Goal: Task Accomplishment & Management: Complete application form

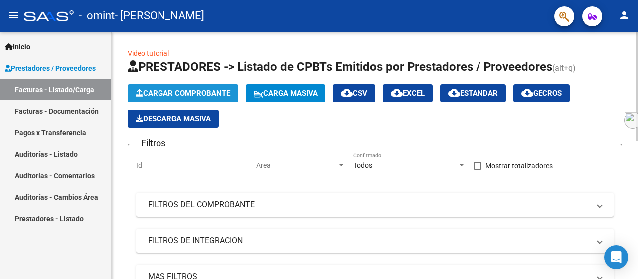
click at [196, 89] on span "Cargar Comprobante" at bounding box center [183, 93] width 95 height 9
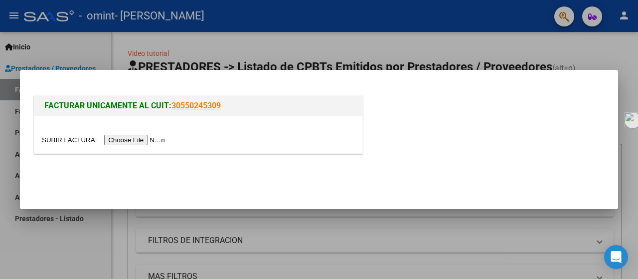
click at [144, 137] on input "file" at bounding box center [105, 140] width 126 height 10
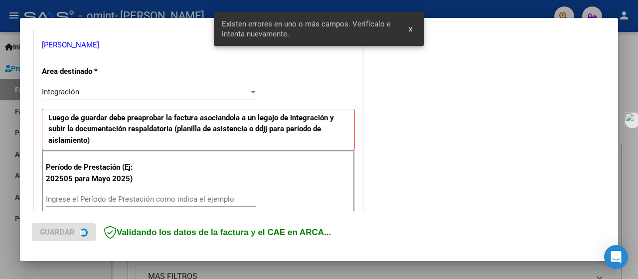
scroll to position [247, 0]
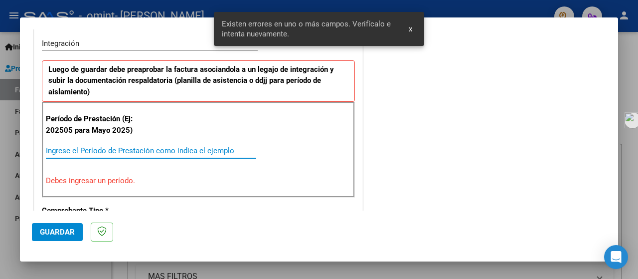
click at [131, 152] on input "Ingrese el Período de Prestación como indica el ejemplo" at bounding box center [151, 150] width 210 height 9
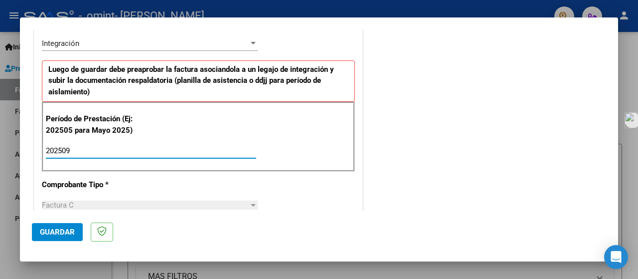
type input "202509"
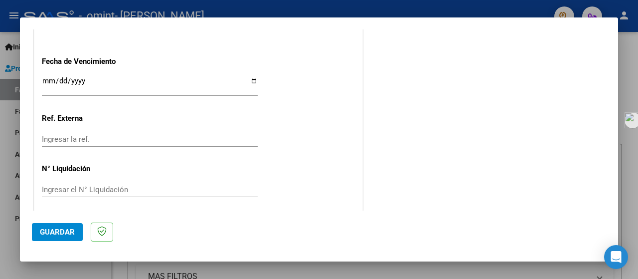
scroll to position [715, 0]
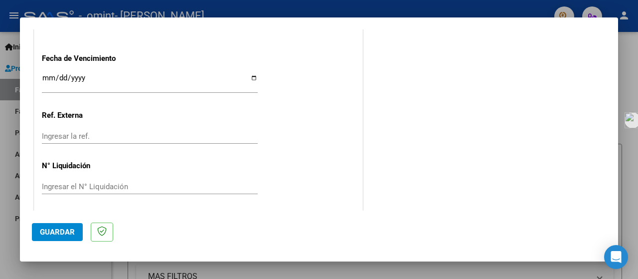
click at [62, 238] on button "Guardar" at bounding box center [57, 232] width 51 height 18
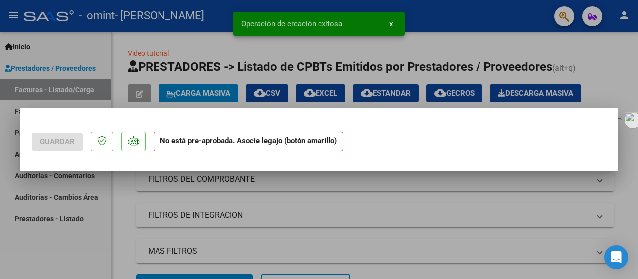
scroll to position [0, 0]
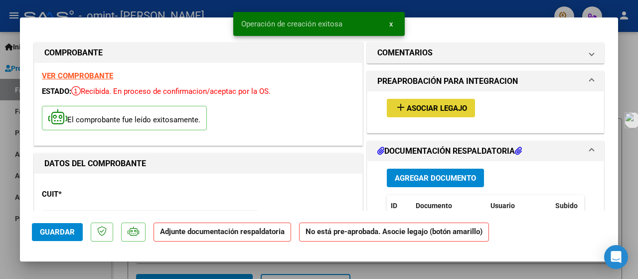
click at [436, 105] on span "Asociar Legajo" at bounding box center [437, 108] width 60 height 9
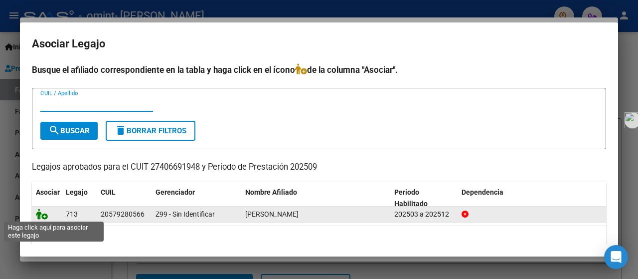
click at [44, 218] on icon at bounding box center [42, 213] width 12 height 11
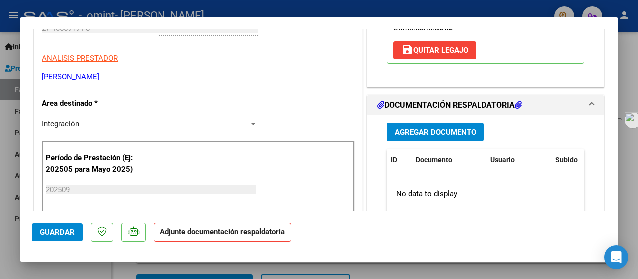
scroll to position [191, 0]
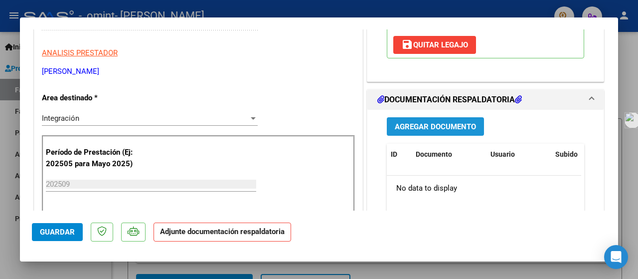
click at [428, 134] on button "Agregar Documento" at bounding box center [435, 126] width 97 height 18
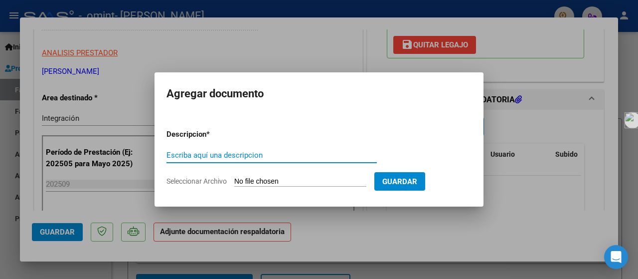
click at [240, 154] on input "Escriba aquí una descripcion" at bounding box center [271, 154] width 210 height 9
click at [267, 182] on input "Seleccionar Archivo" at bounding box center [300, 181] width 132 height 9
type input "C:\fakepath\WhatsApp Image [DATE] 18.15.55.jpeg"
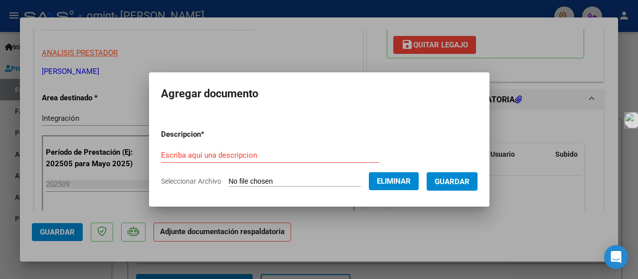
click at [236, 150] on div "Escriba aquí una descripcion" at bounding box center [270, 154] width 218 height 15
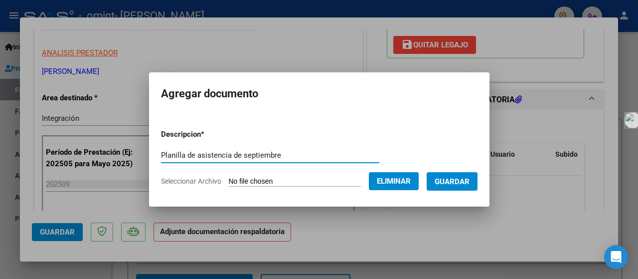
type input "Planilla de asistencia de septiembre"
click at [455, 177] on span "Guardar" at bounding box center [451, 181] width 35 height 9
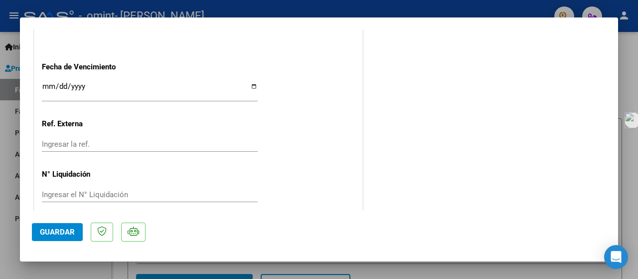
scroll to position [719, 0]
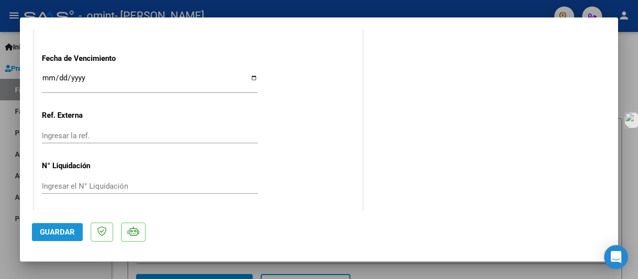
click at [62, 229] on span "Guardar" at bounding box center [57, 231] width 35 height 9
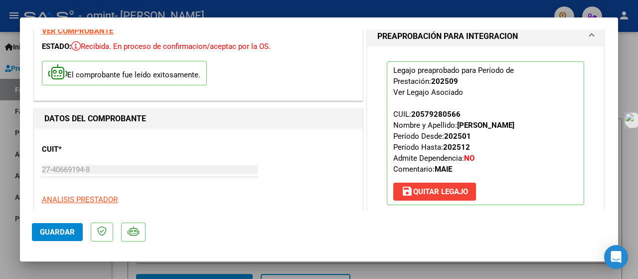
scroll to position [0, 0]
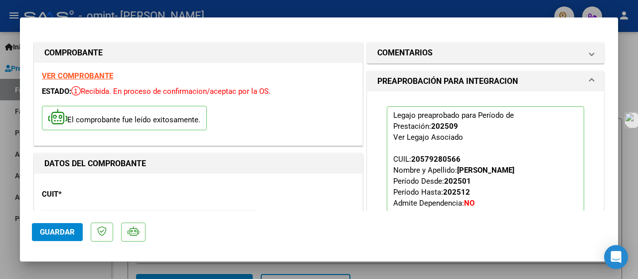
click at [637, 61] on div at bounding box center [319, 139] width 638 height 279
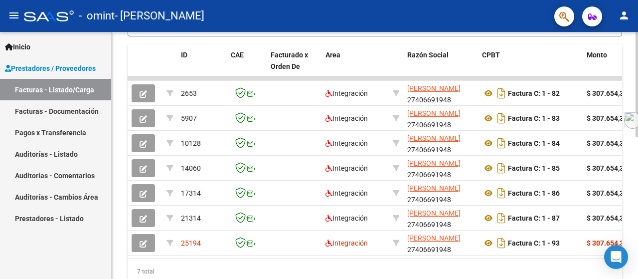
scroll to position [308, 0]
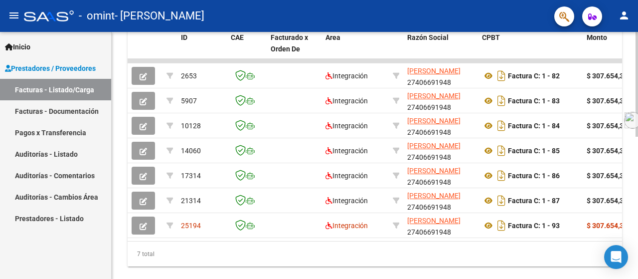
click at [626, 209] on div "Video tutorial PRESTADORES -> Listado de CPBTs Emitidos por Prestadores / Prove…" at bounding box center [376, 10] width 529 height 574
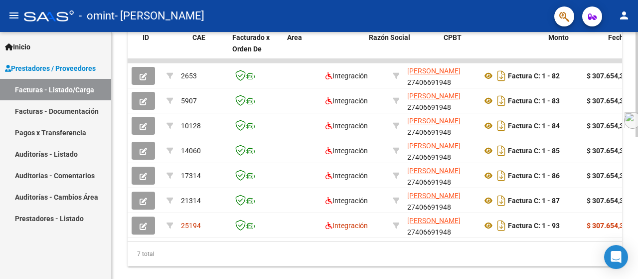
scroll to position [0, 432]
